Goal: Task Accomplishment & Management: Use online tool/utility

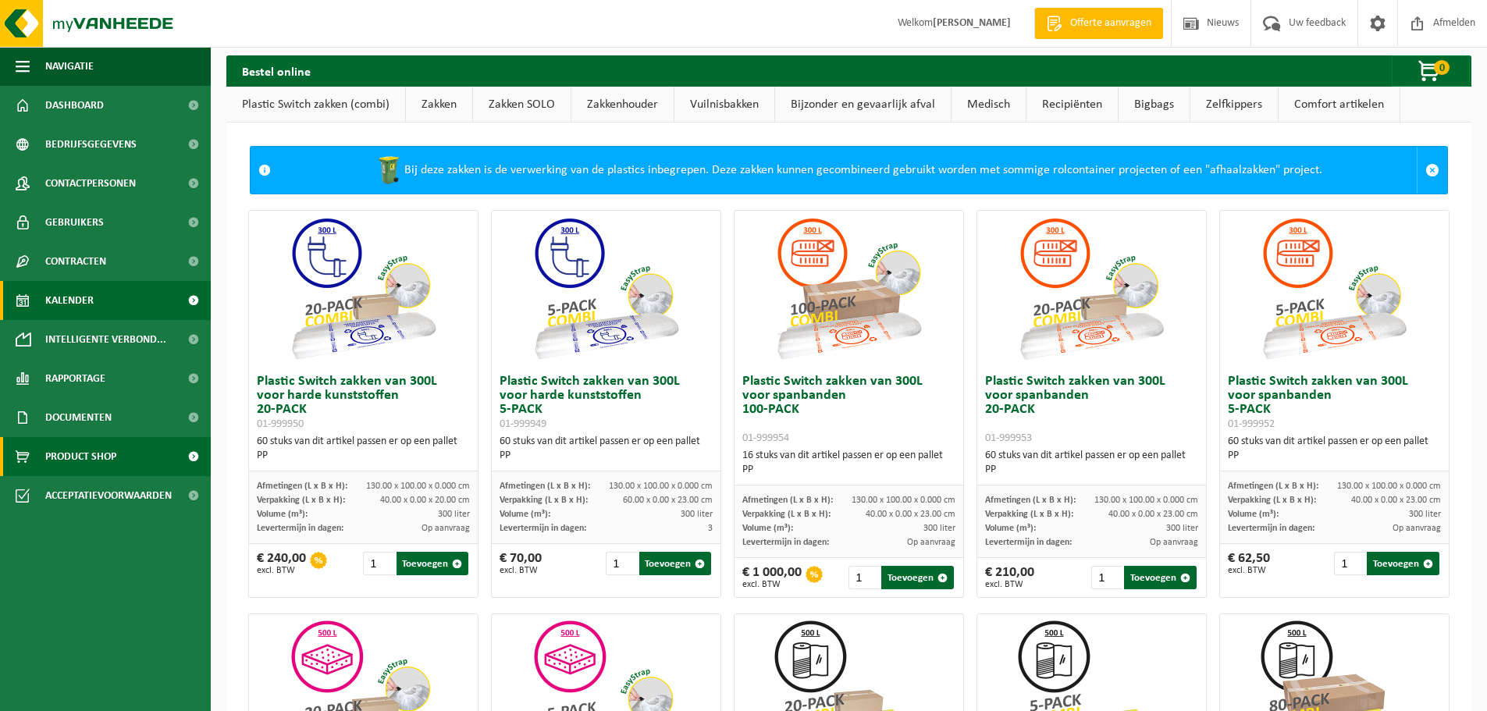
click at [138, 315] on link "Kalender" at bounding box center [105, 300] width 211 height 39
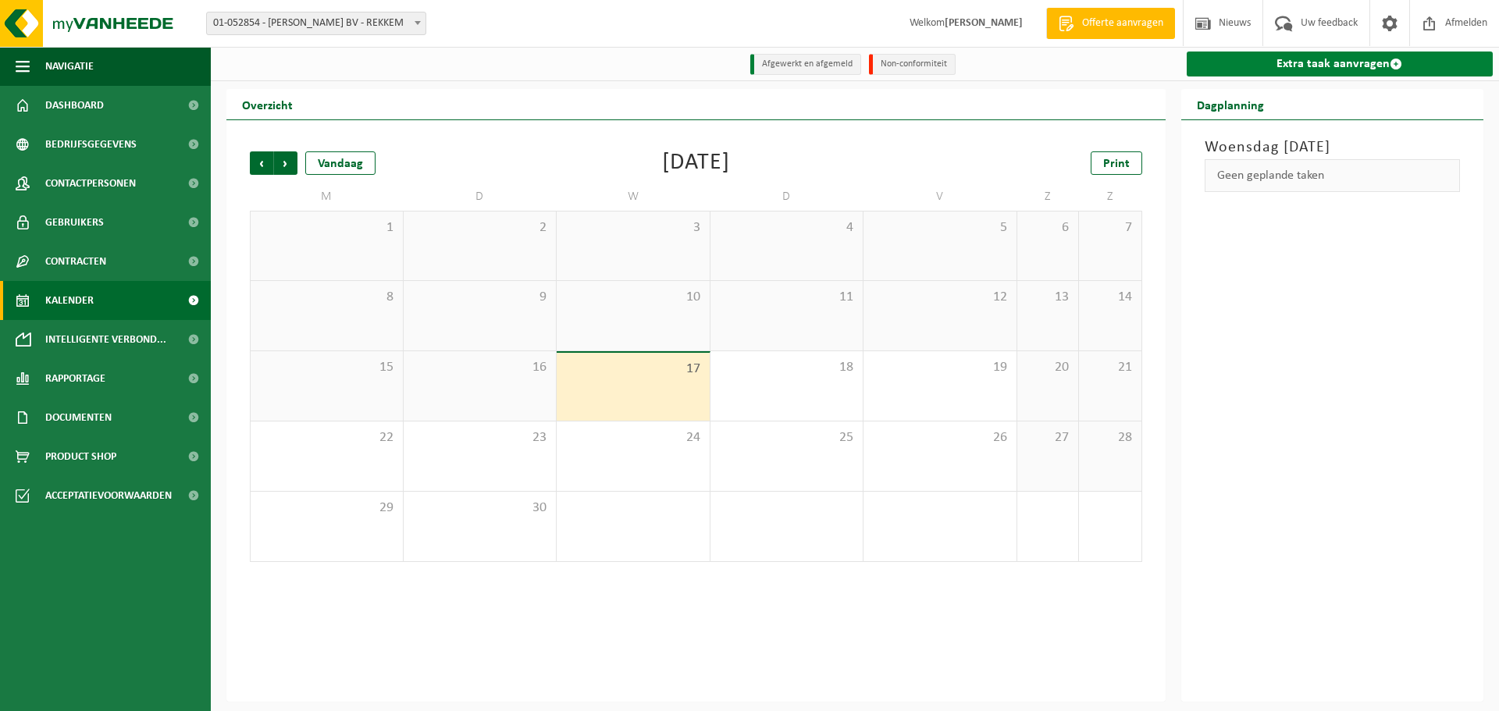
click at [1255, 67] on link "Extra taak aanvragen" at bounding box center [1340, 64] width 307 height 25
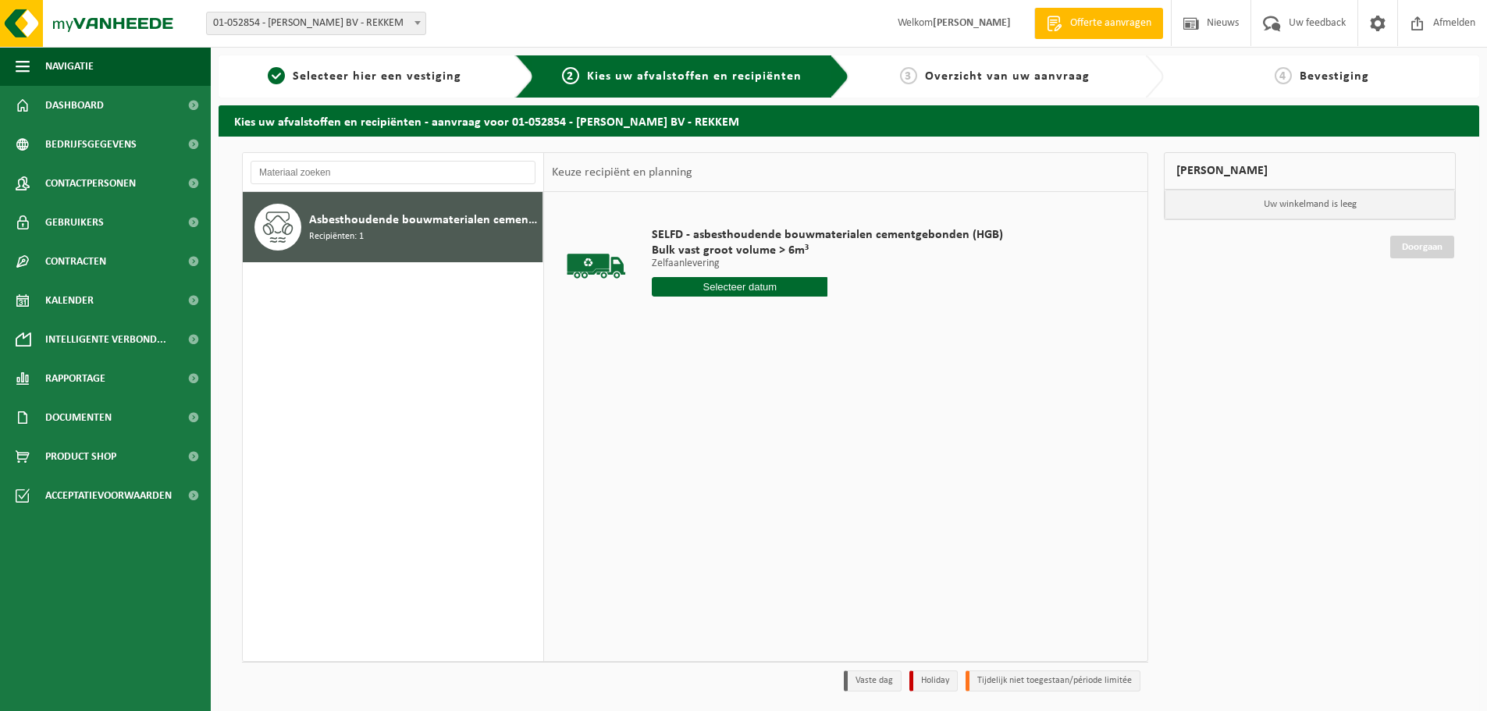
click at [692, 287] on input "text" at bounding box center [740, 287] width 176 height 20
click at [728, 418] on div "17" at bounding box center [721, 425] width 27 height 25
type input "Van 2025-09-17"
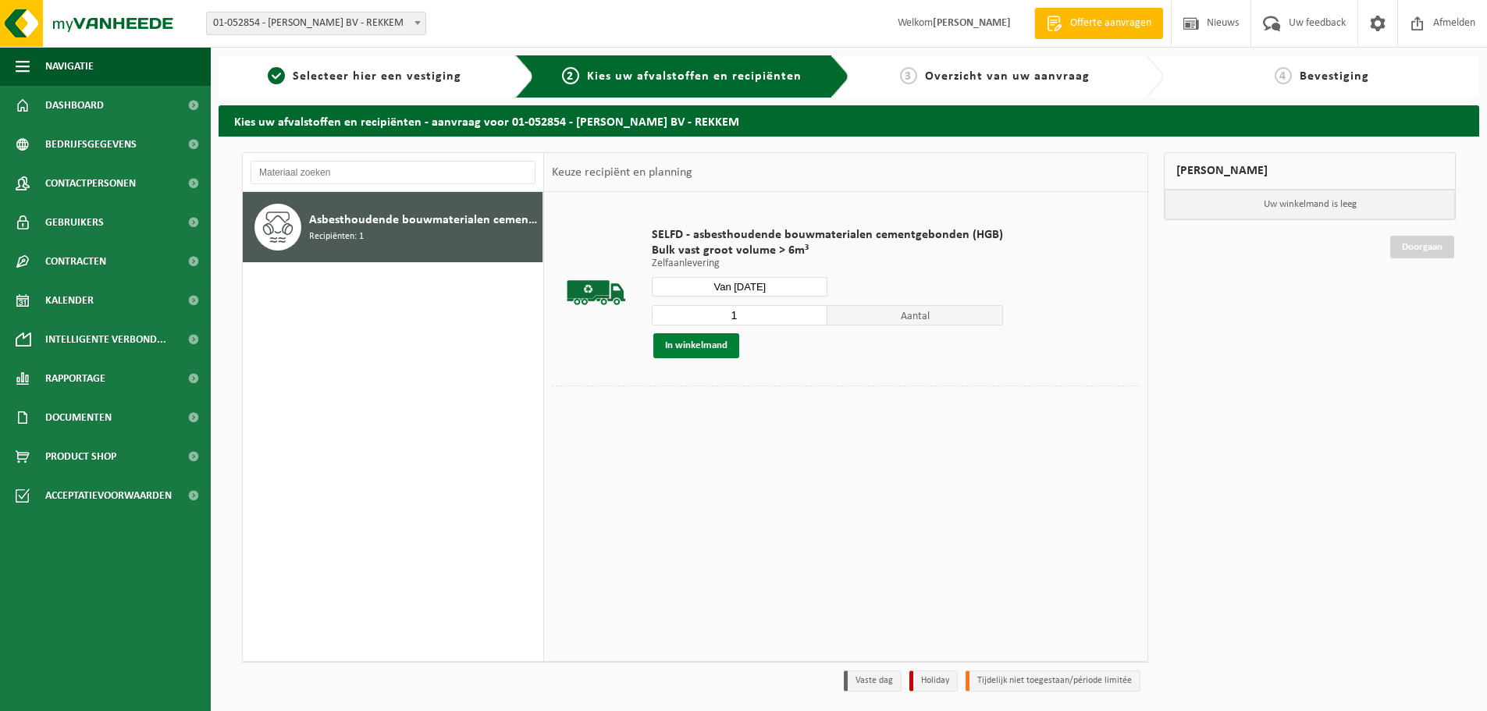
click at [720, 343] on button "In winkelmand" at bounding box center [696, 345] width 86 height 25
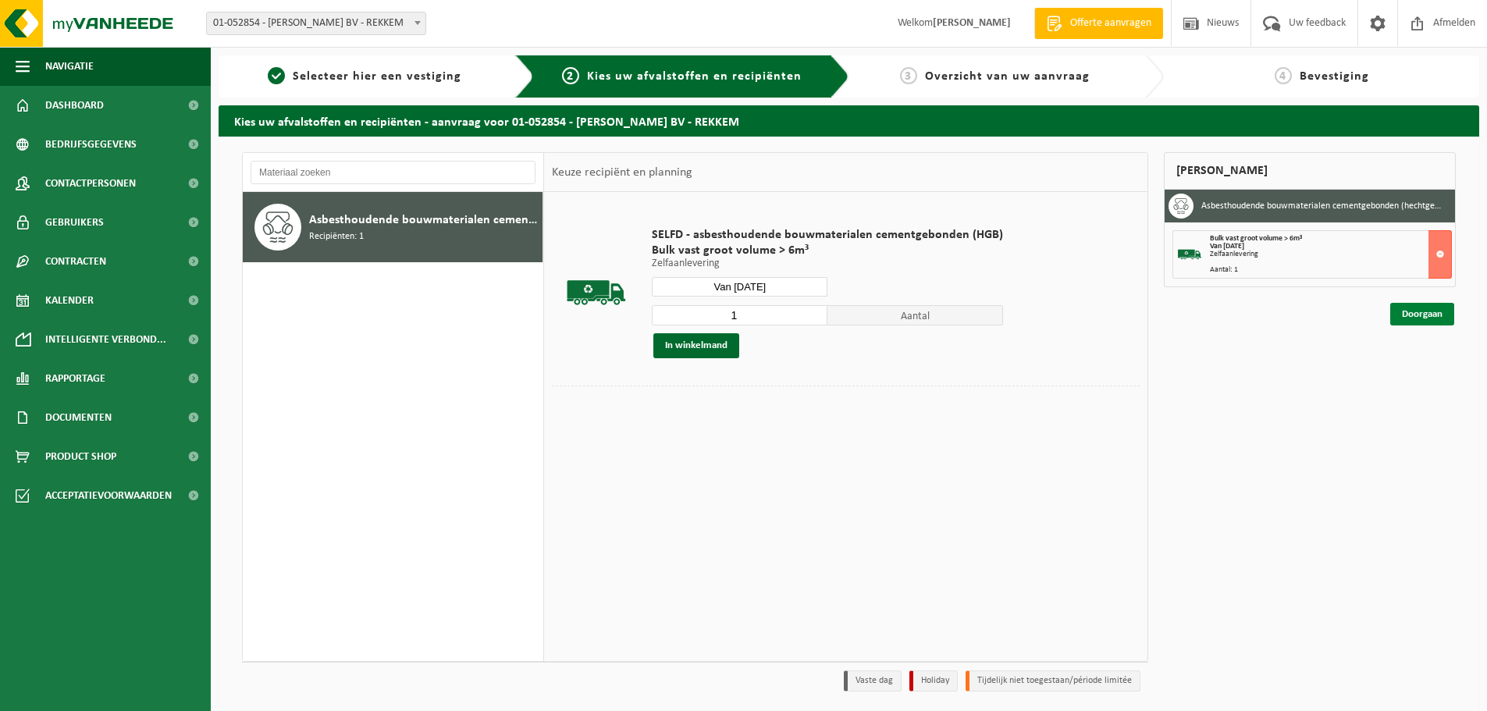
click at [1442, 314] on link "Doorgaan" at bounding box center [1422, 314] width 64 height 23
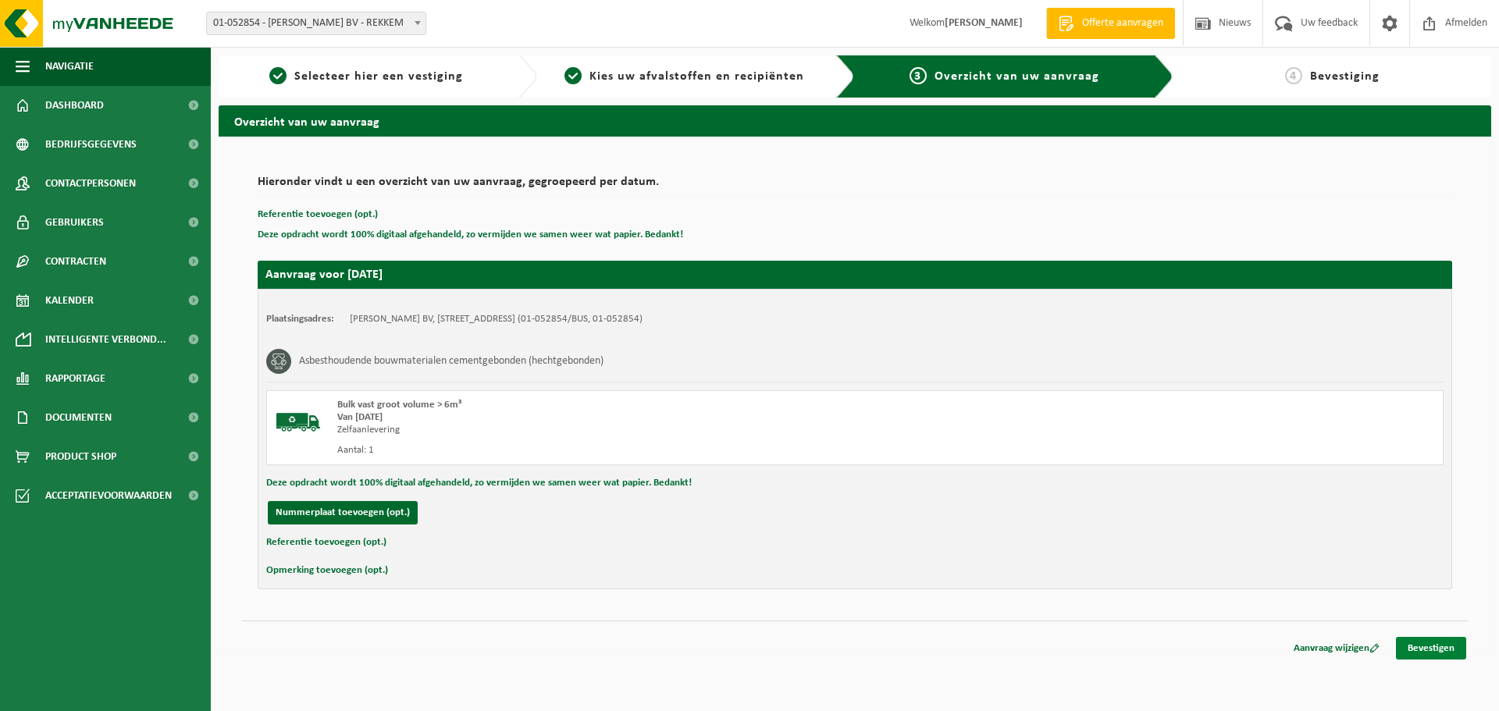
click at [1420, 645] on link "Bevestigen" at bounding box center [1431, 648] width 70 height 23
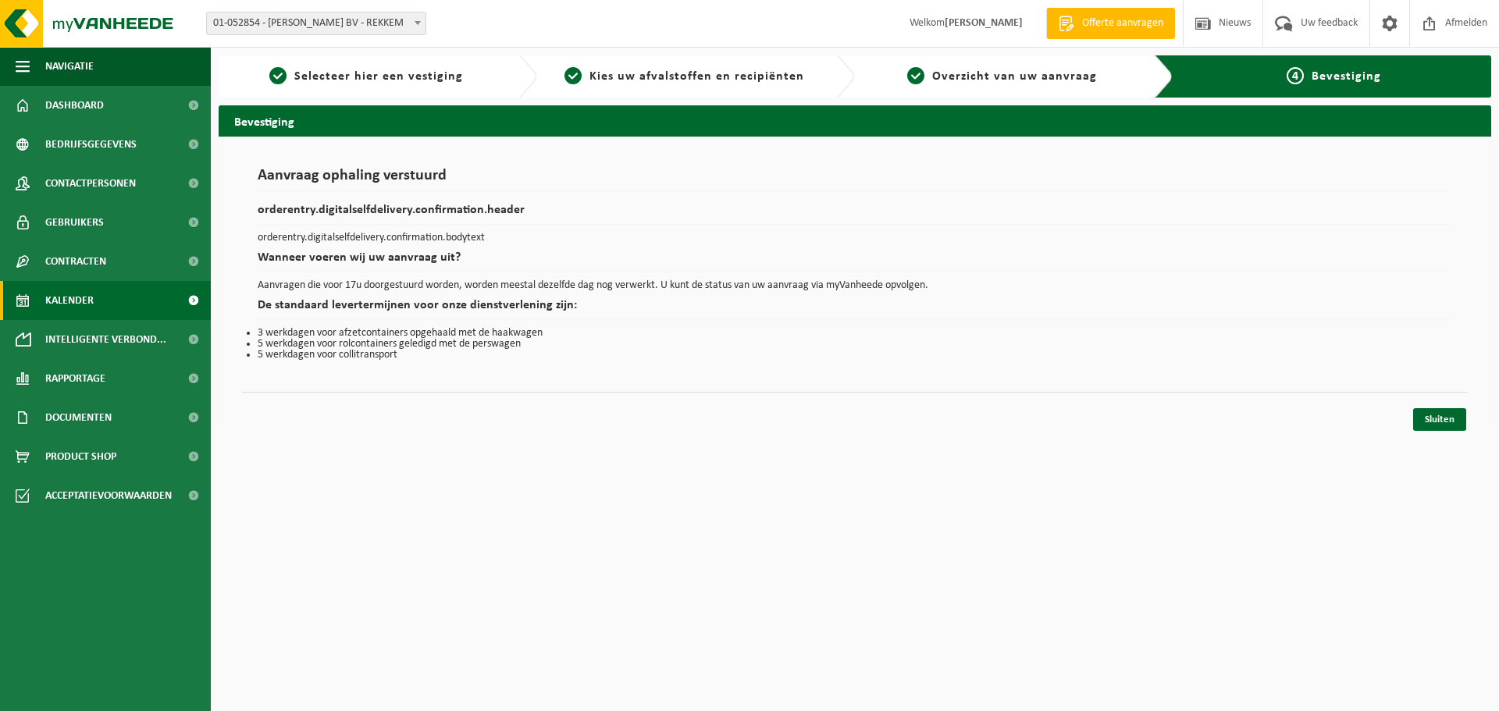
click at [133, 308] on link "Kalender" at bounding box center [105, 300] width 211 height 39
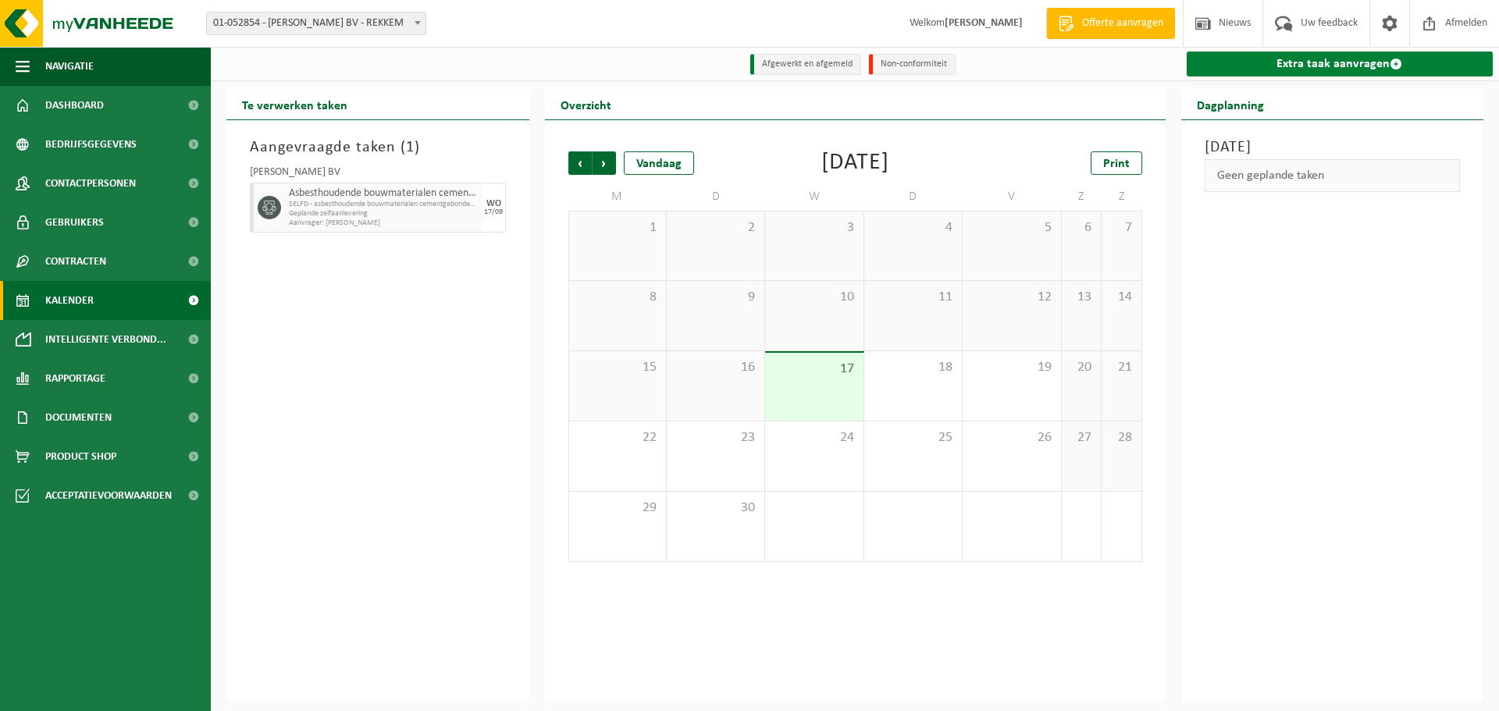
click at [1305, 62] on link "Extra taak aanvragen" at bounding box center [1340, 64] width 307 height 25
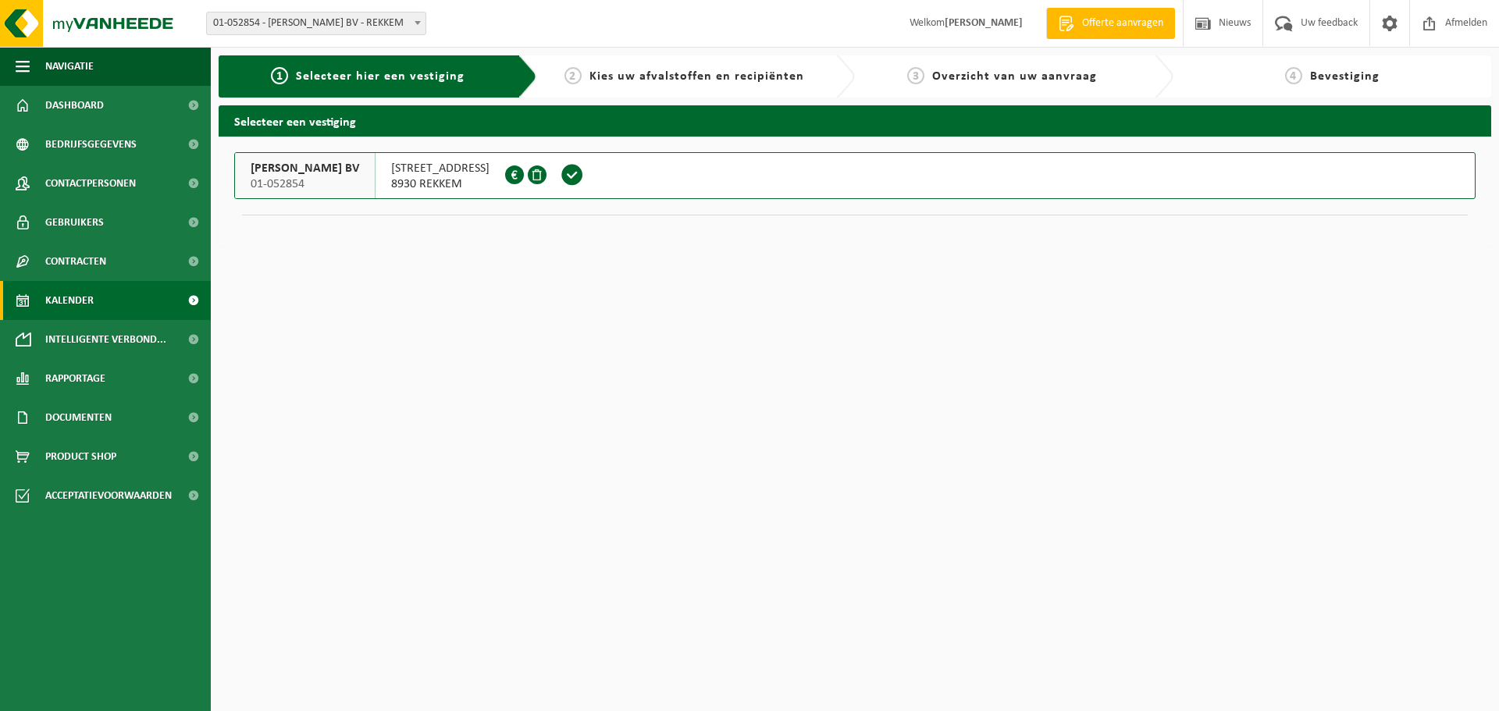
click at [91, 295] on span "Kalender" at bounding box center [69, 300] width 48 height 39
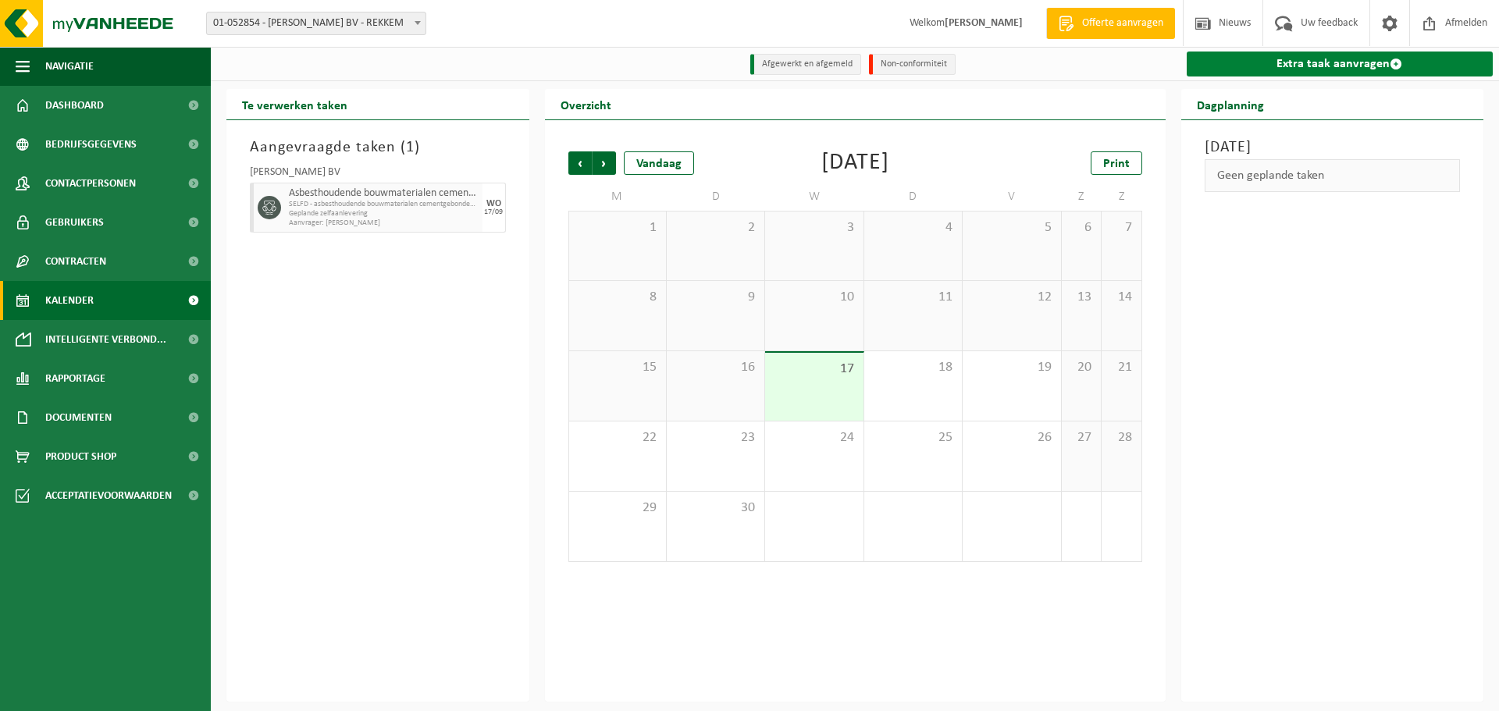
click at [1313, 60] on link "Extra taak aanvragen" at bounding box center [1340, 64] width 307 height 25
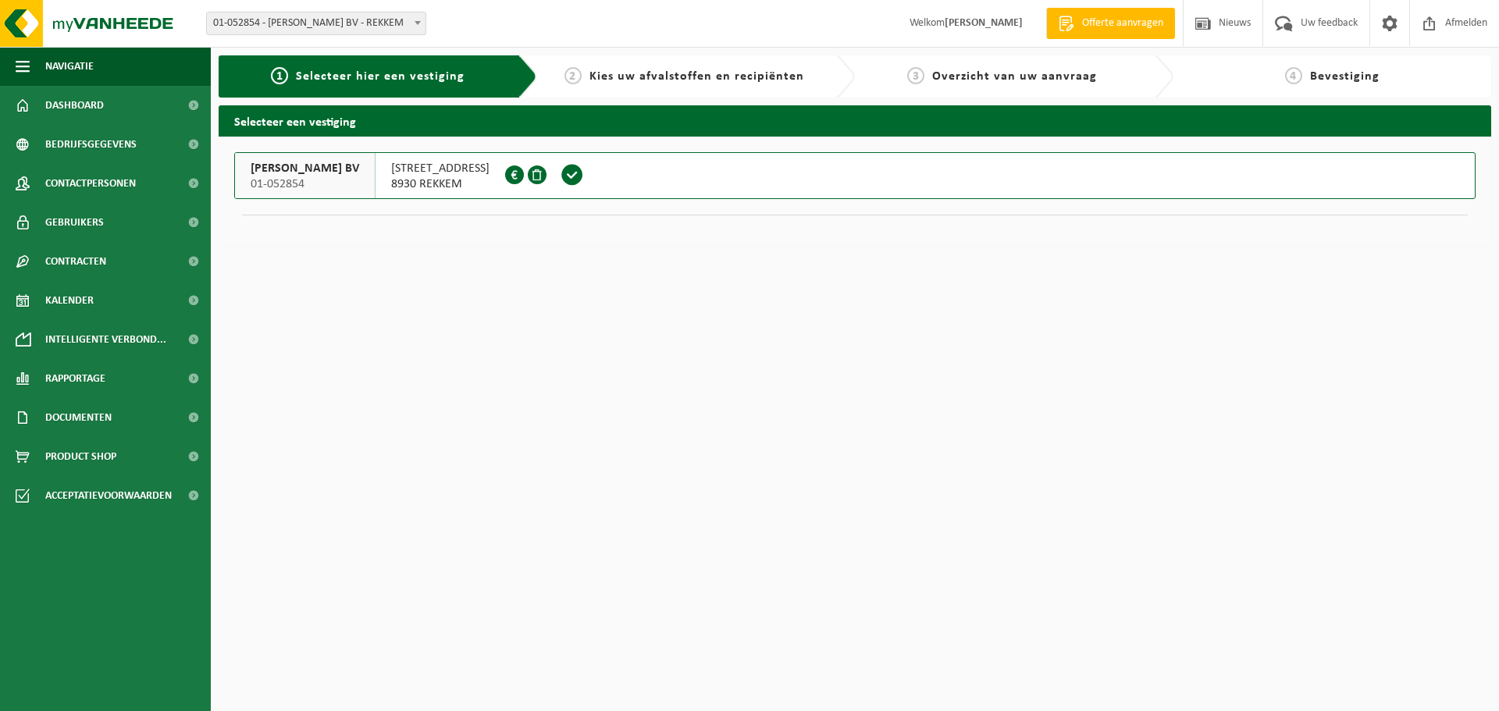
click at [667, 73] on span "Kies uw afvalstoffen en recipiënten" at bounding box center [696, 76] width 215 height 12
click at [584, 174] on span at bounding box center [571, 174] width 23 height 23
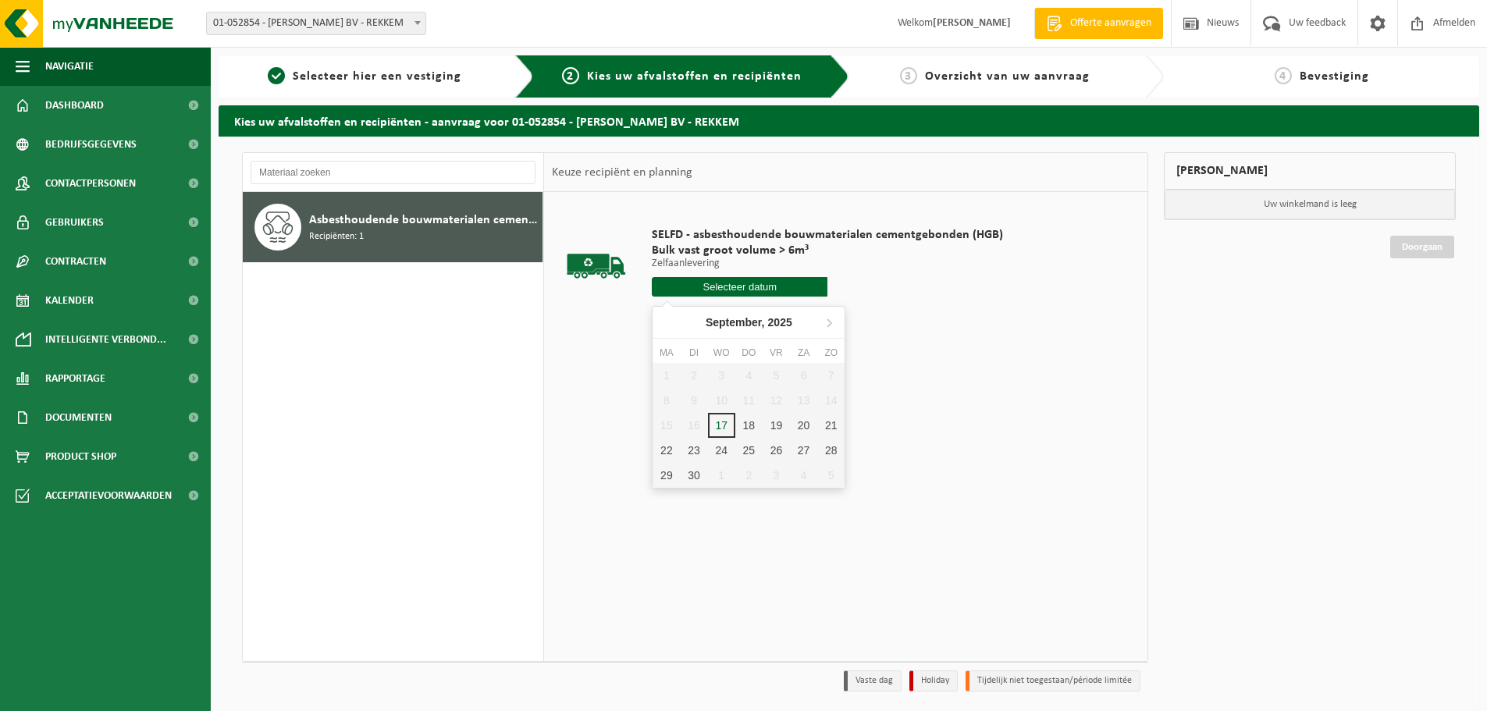
click at [756, 287] on input "text" at bounding box center [740, 287] width 176 height 20
click at [741, 429] on div "18" at bounding box center [748, 425] width 27 height 25
type input "Van 2025-09-18"
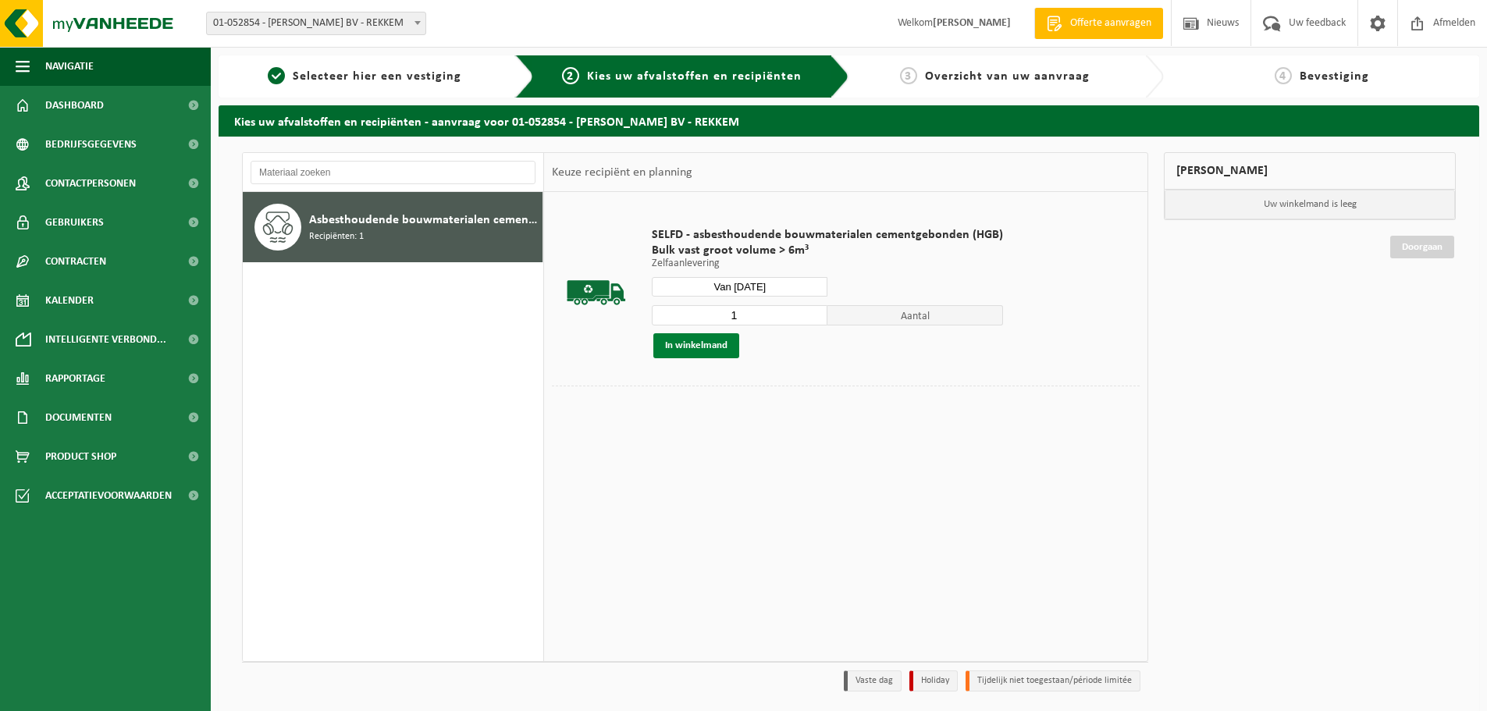
click at [707, 350] on button "In winkelmand" at bounding box center [696, 345] width 86 height 25
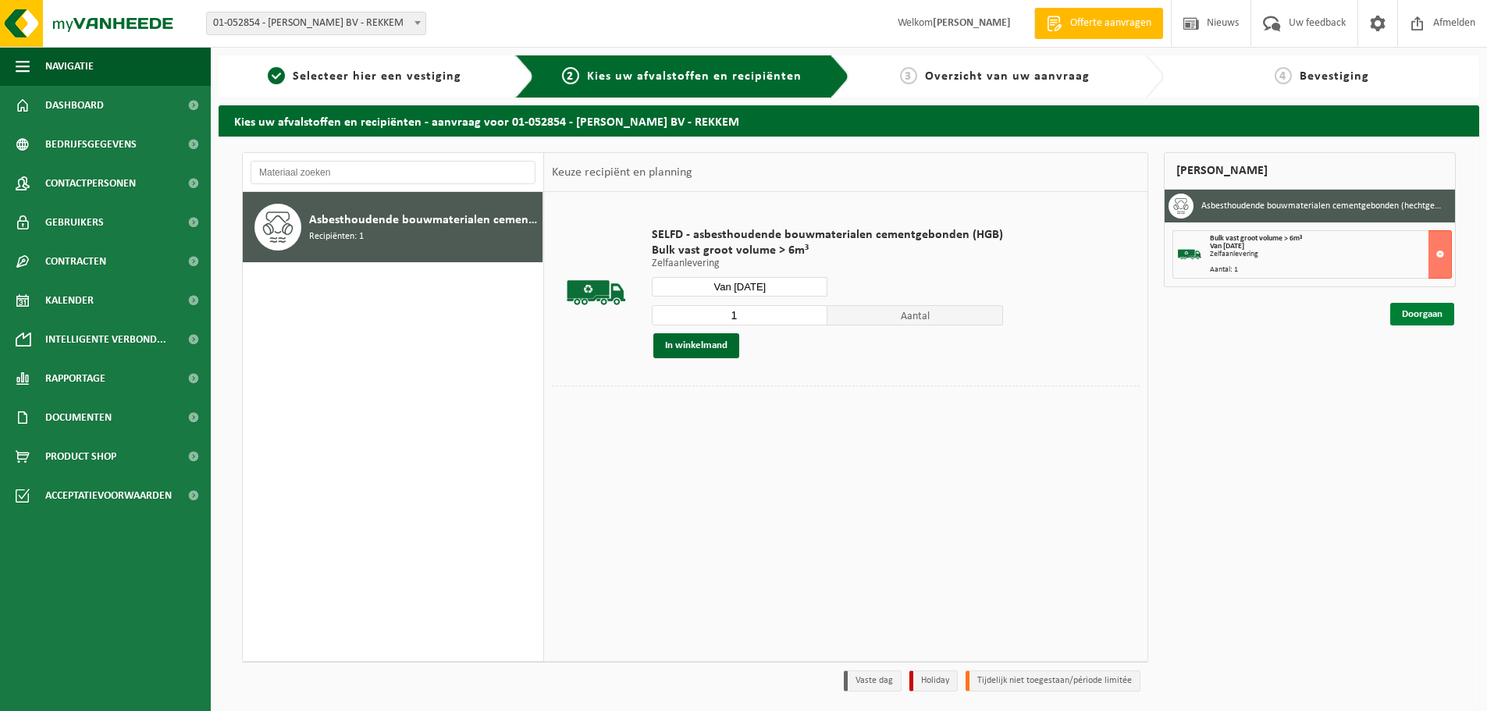
click at [1414, 314] on link "Doorgaan" at bounding box center [1422, 314] width 64 height 23
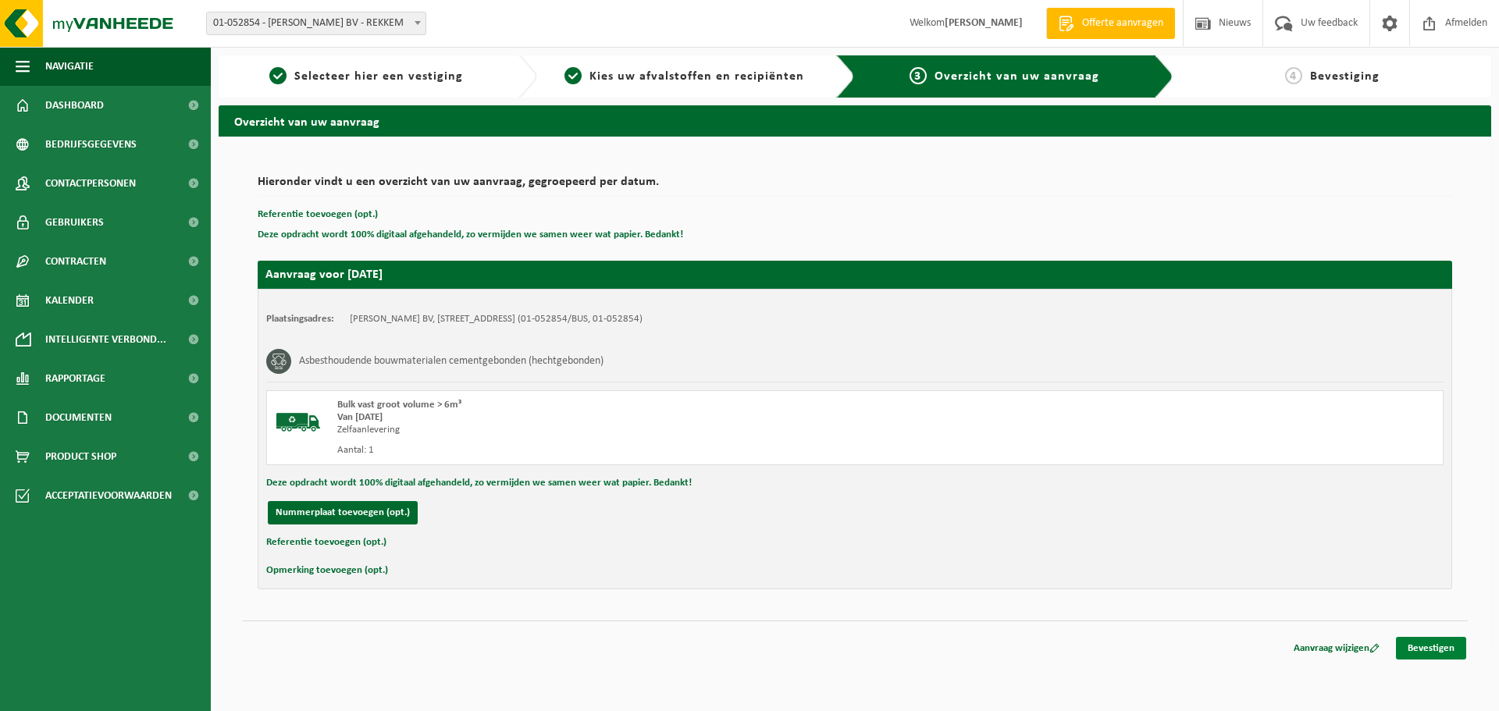
click at [1420, 651] on link "Bevestigen" at bounding box center [1431, 648] width 70 height 23
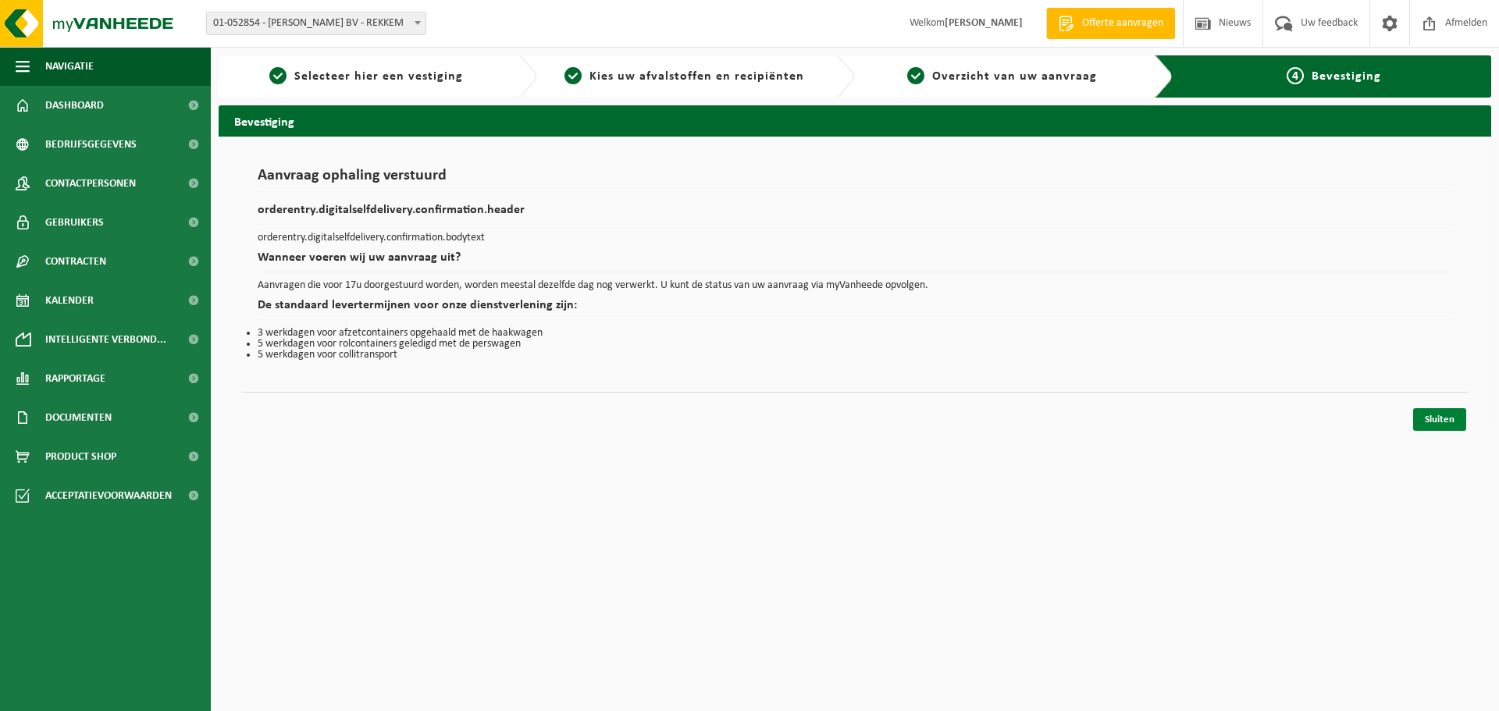
click at [1443, 425] on link "Sluiten" at bounding box center [1439, 419] width 53 height 23
